Goal: Task Accomplishment & Management: Manage account settings

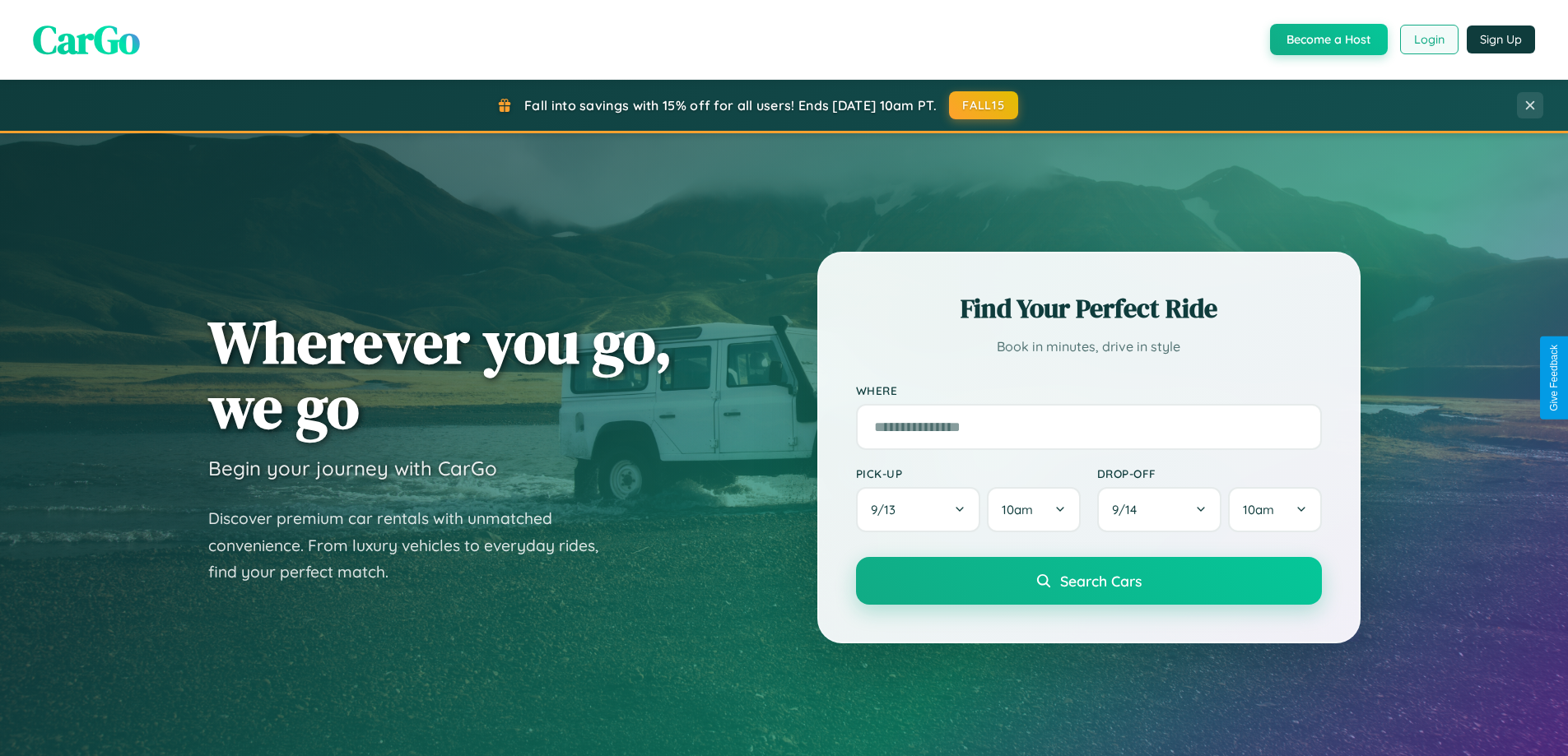
click at [1428, 39] on button "Login" at bounding box center [1430, 39] width 59 height 29
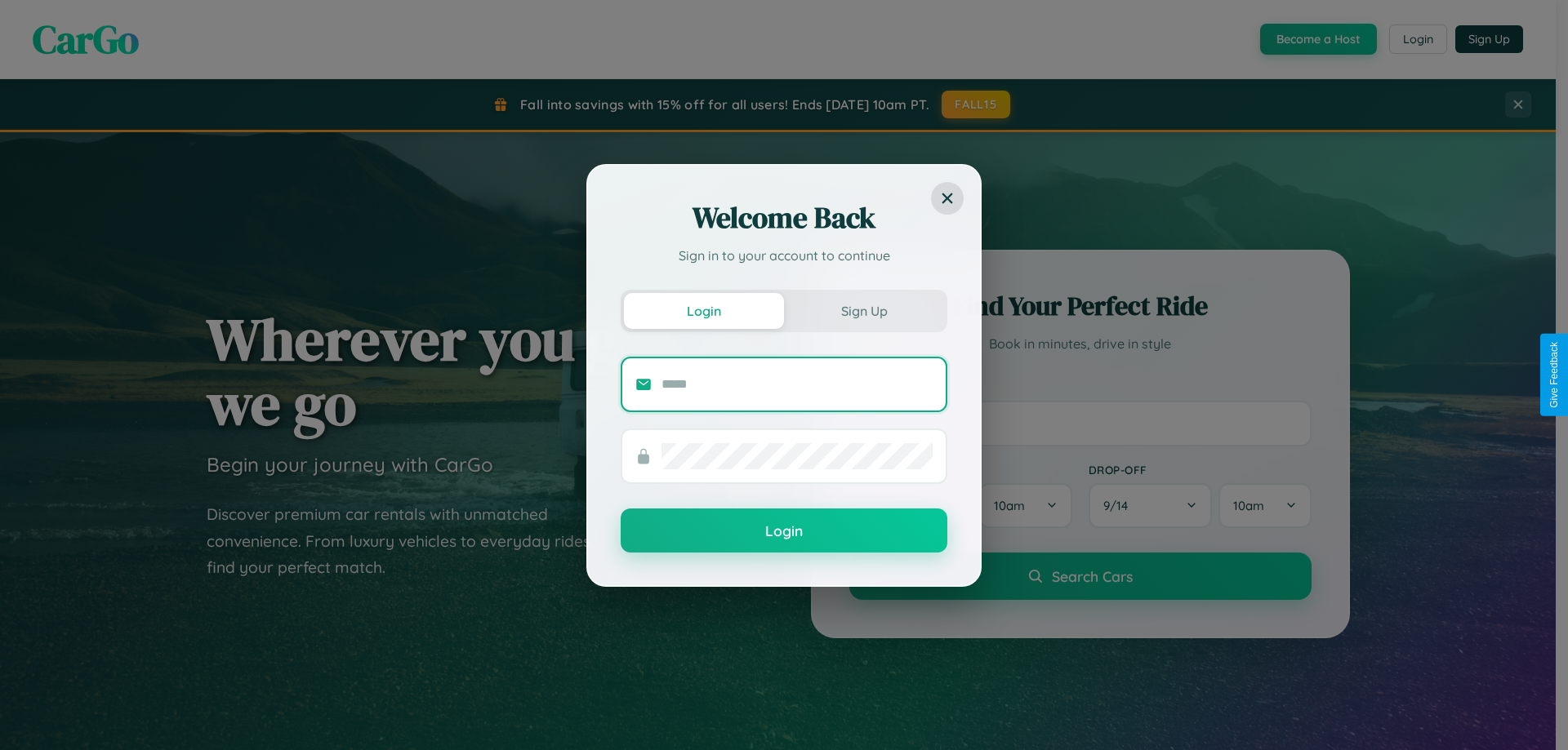
click at [797, 383] on input "text" at bounding box center [796, 384] width 271 height 27
type input "**********"
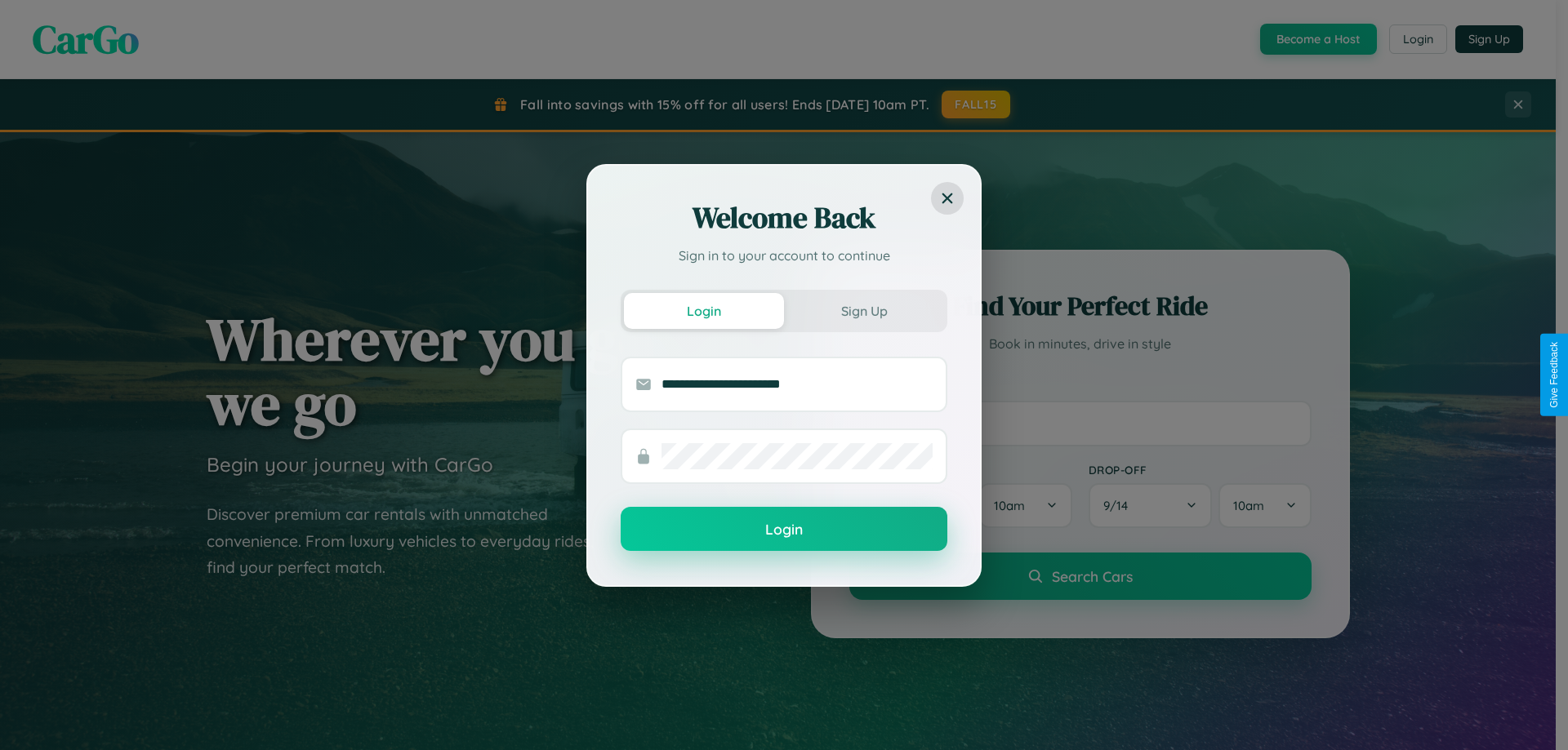
click at [784, 529] on button "Login" at bounding box center [784, 529] width 327 height 44
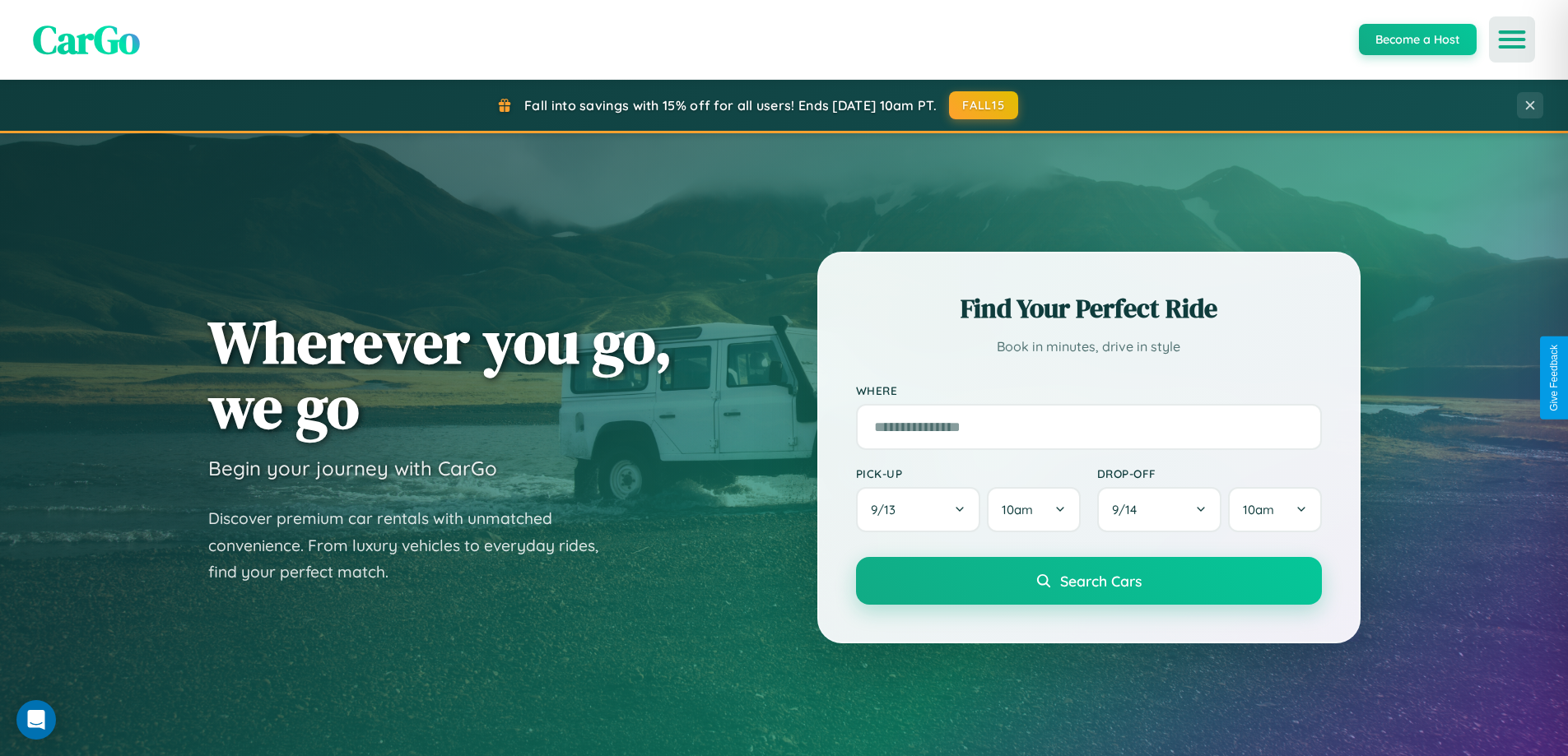
click at [1512, 39] on icon "Open menu" at bounding box center [1512, 39] width 24 height 15
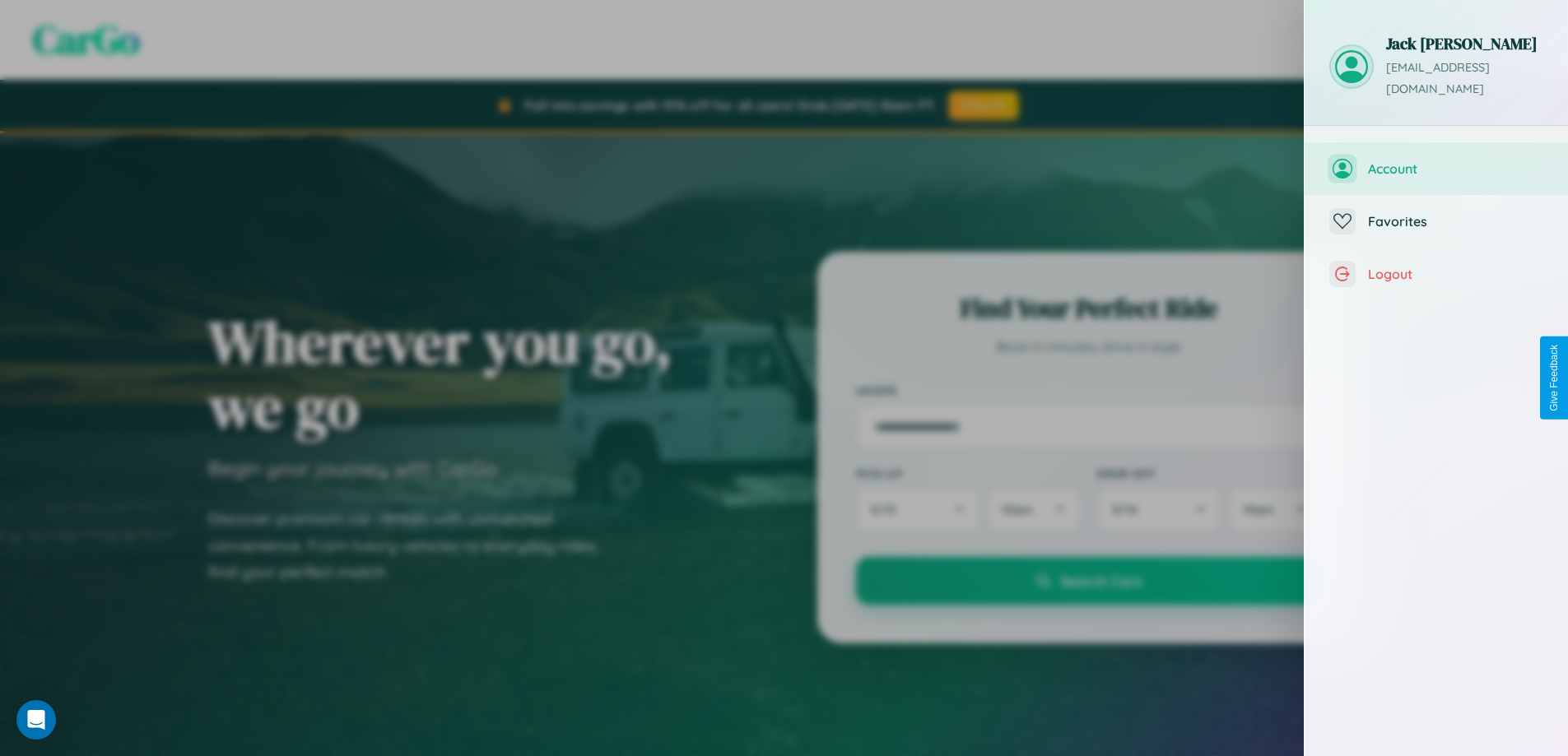
click at [1436, 160] on span "Account" at bounding box center [1456, 168] width 176 height 16
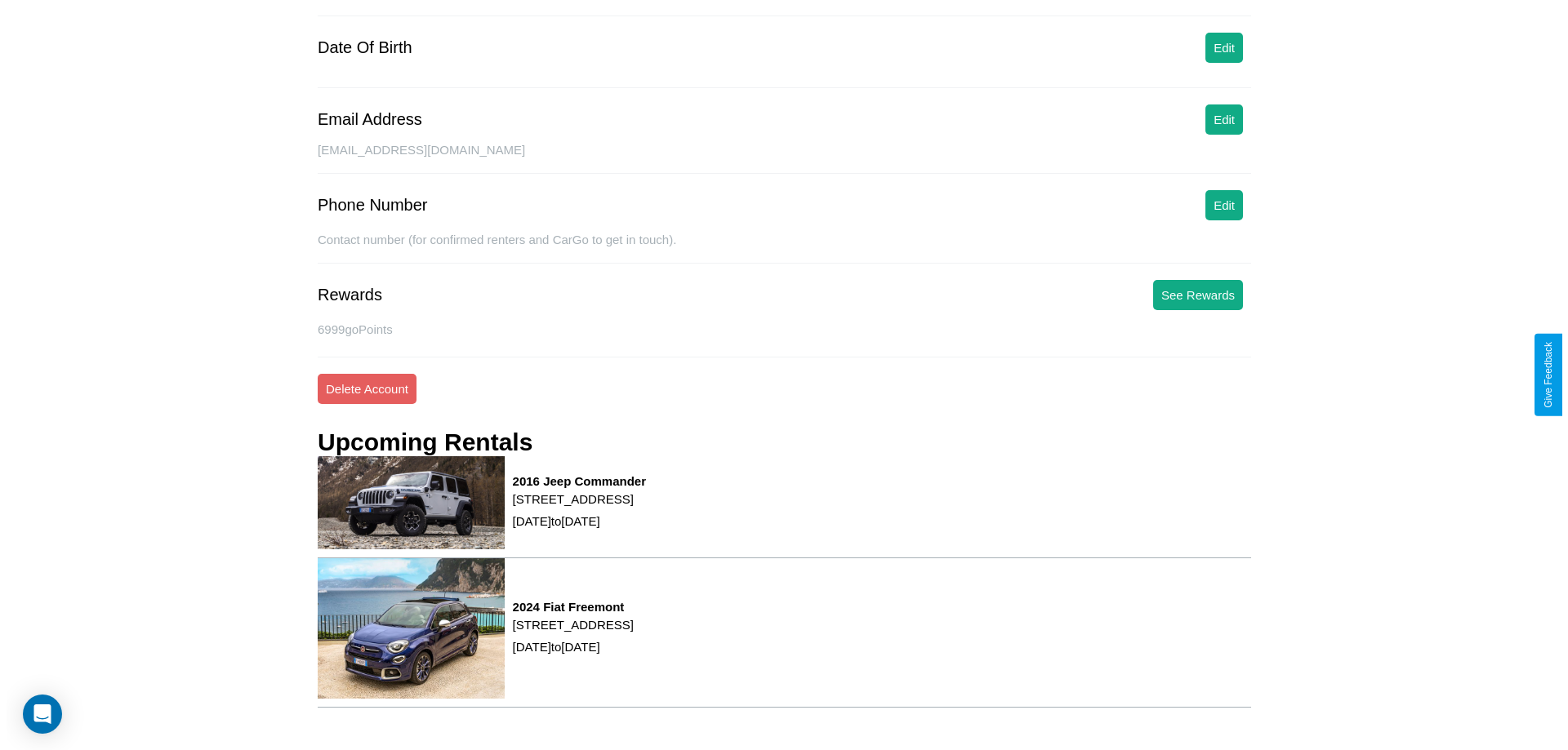
scroll to position [208, 0]
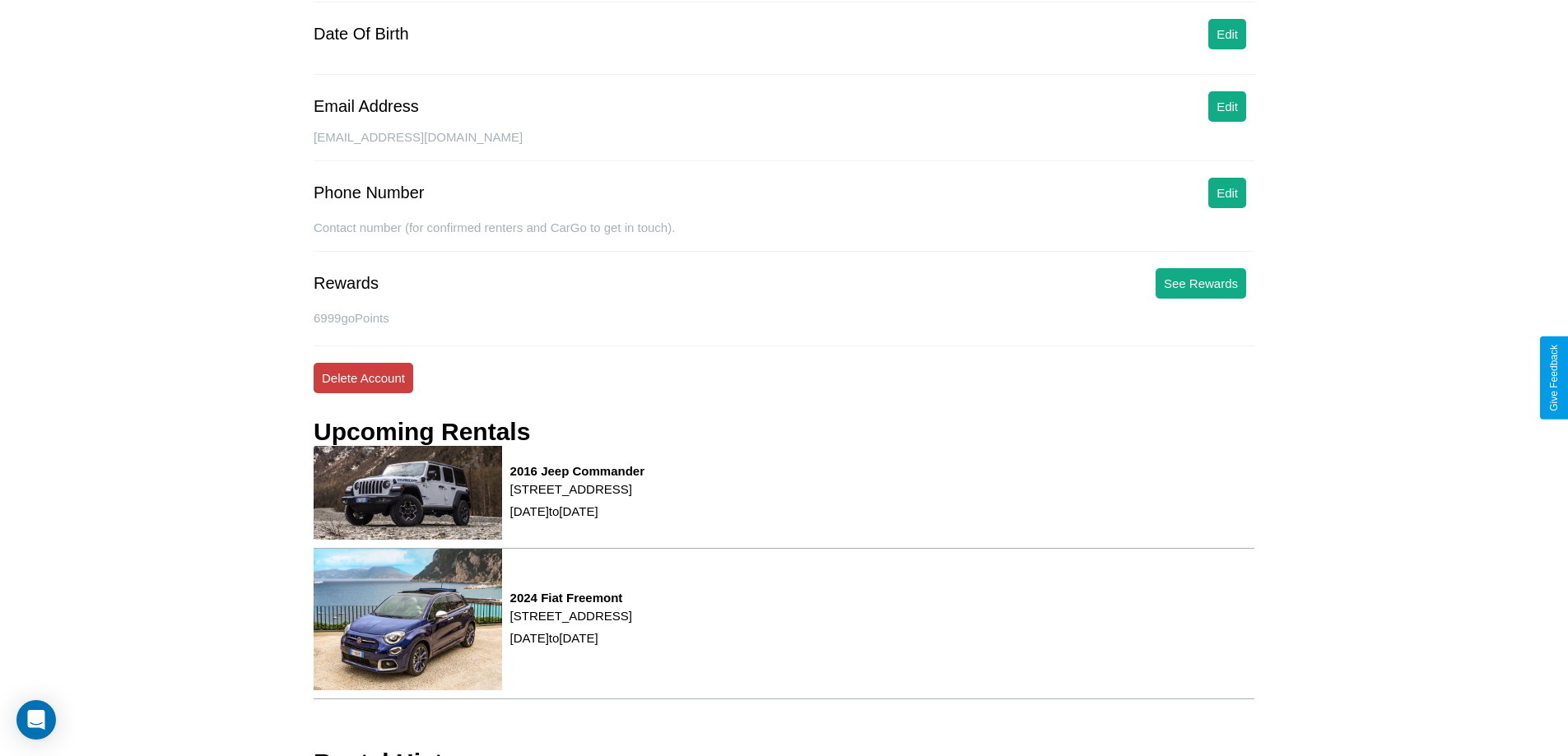
click at [363, 378] on button "Delete Account" at bounding box center [363, 378] width 100 height 30
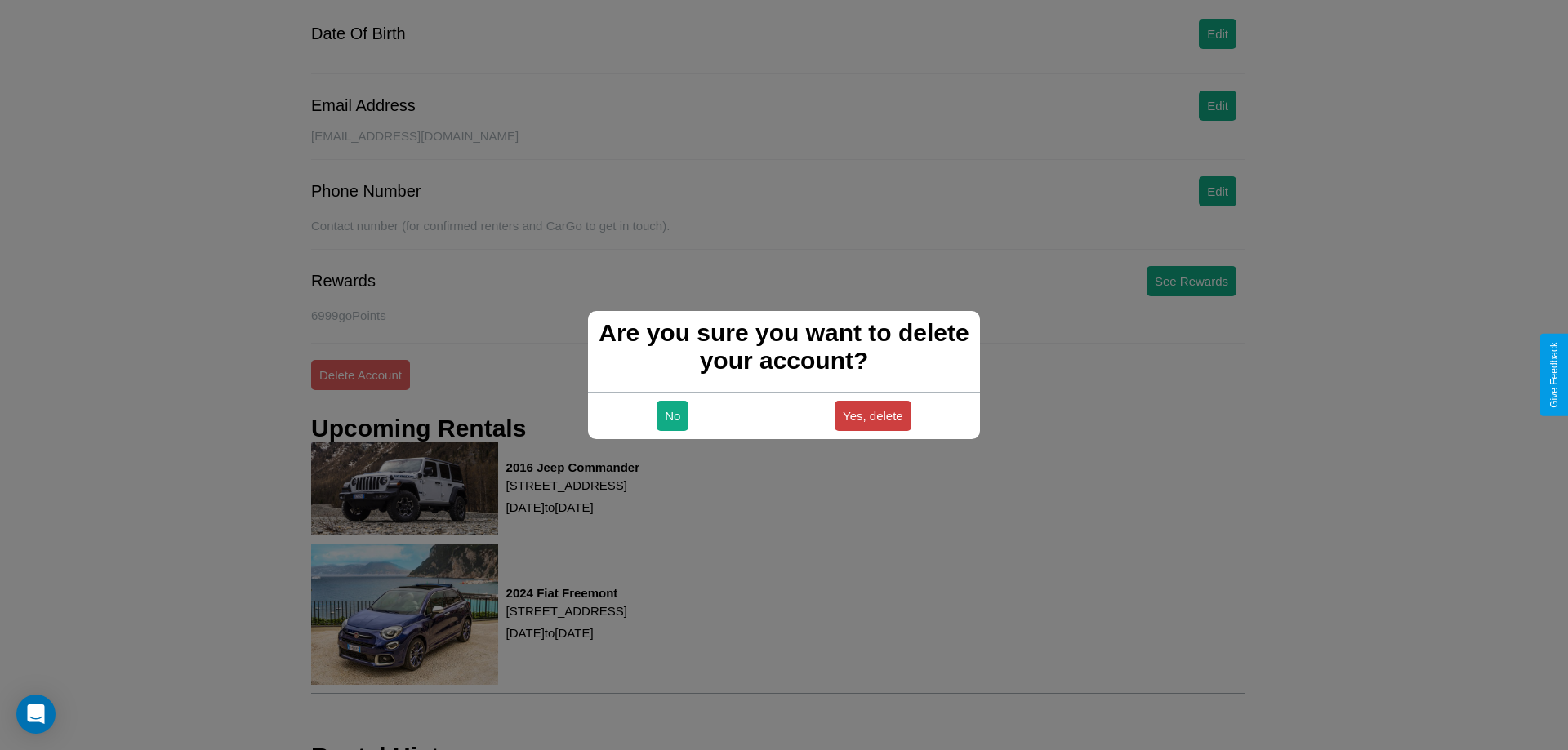
click at [872, 415] on button "Yes, delete" at bounding box center [872, 416] width 77 height 30
